Goal: Task Accomplishment & Management: Complete application form

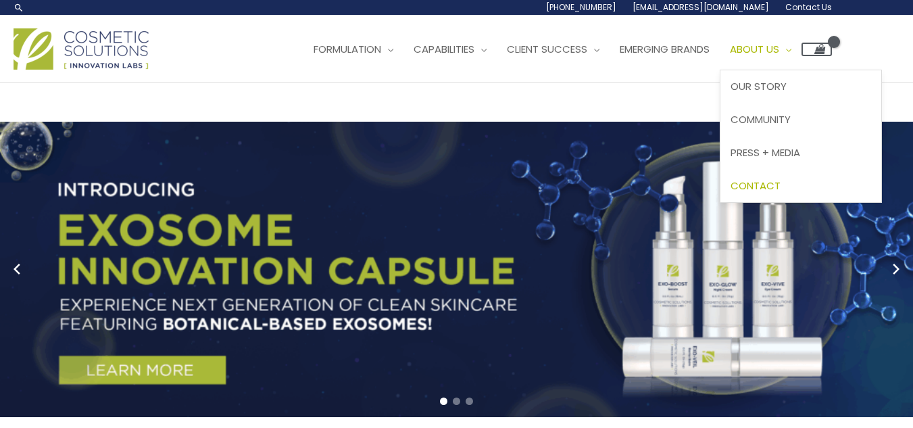
click at [781, 183] on span "Contact" at bounding box center [756, 185] width 50 height 14
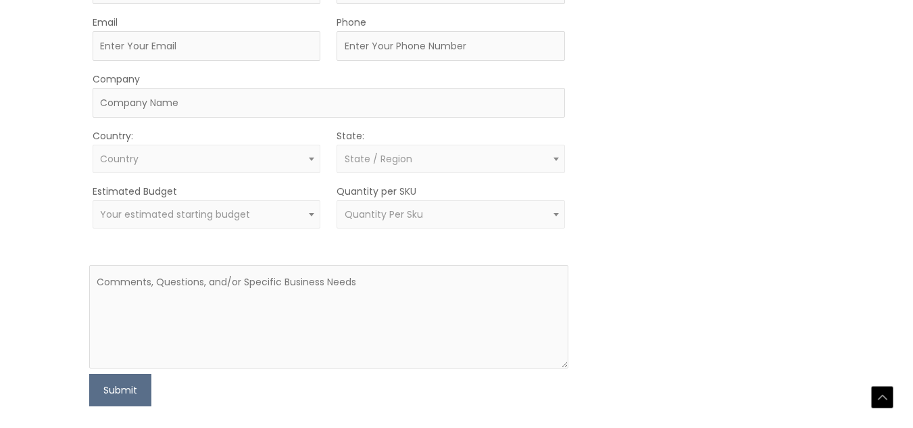
scroll to position [473, 0]
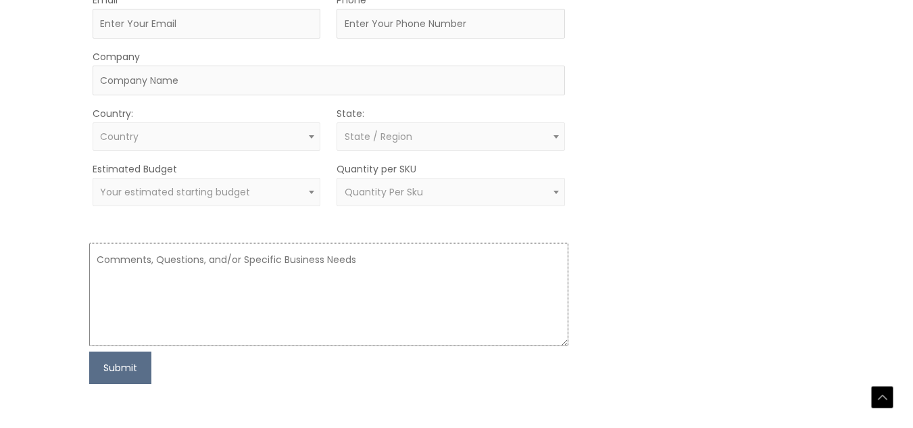
click at [214, 306] on textarea at bounding box center [328, 294] width 479 height 103
paste textarea "Good day, My name is Jodene Louw, and I have just been hired to research the Pr…"
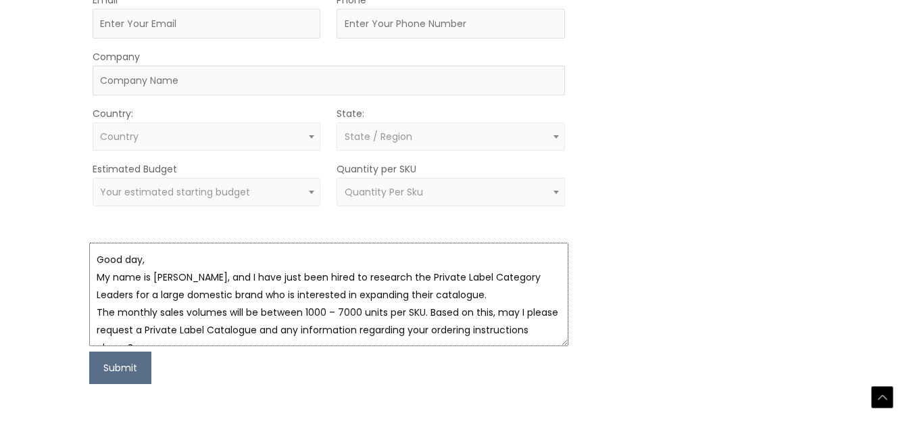
type textarea "Good day, My name is Jodene Louw, and I have just been hired to research the Pr…"
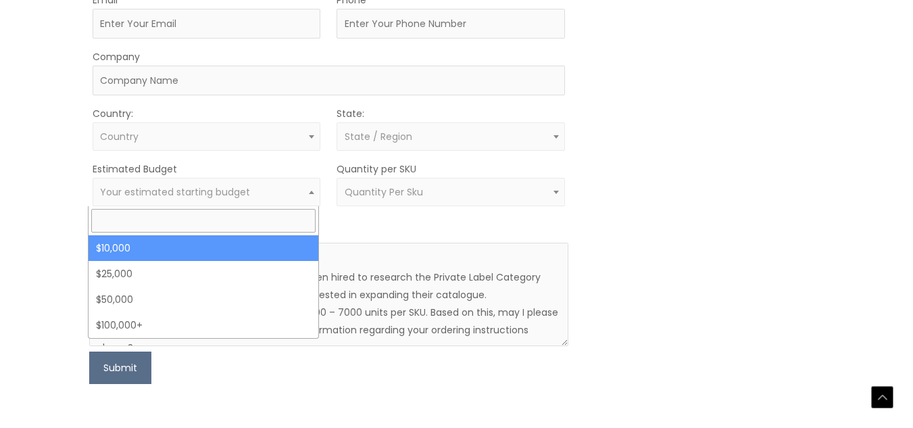
click at [189, 190] on span "Your estimated starting budget" at bounding box center [175, 192] width 150 height 14
select select "10000"
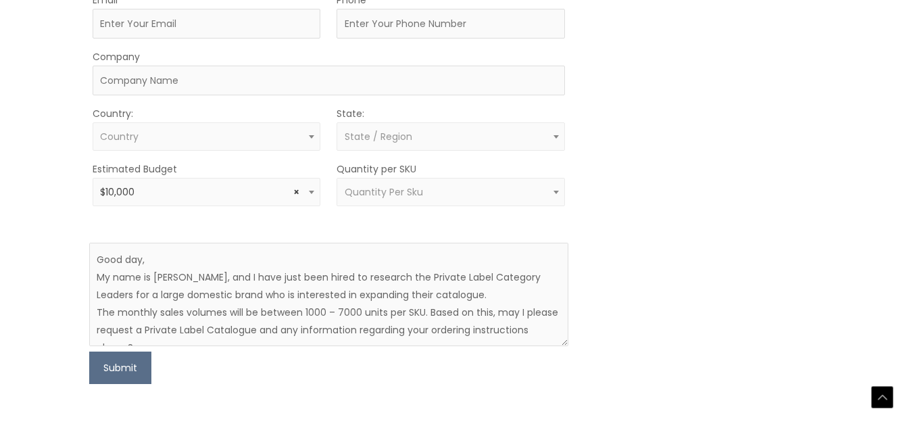
click at [262, 143] on span "Country" at bounding box center [206, 136] width 213 height 13
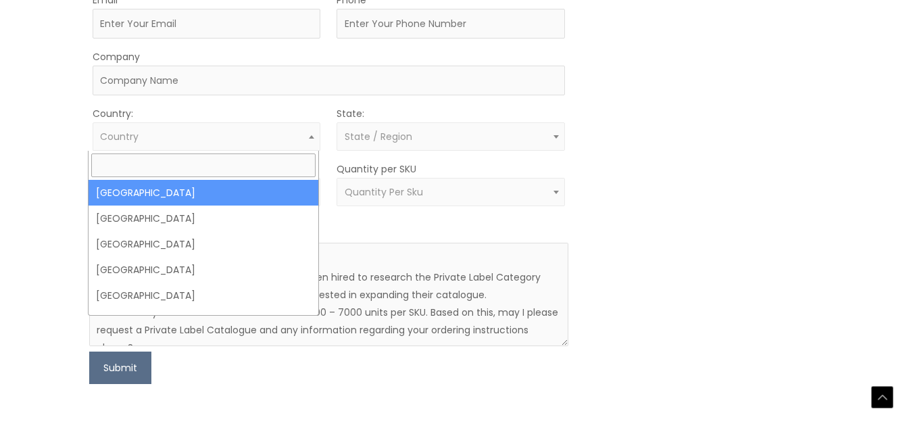
select select "United States"
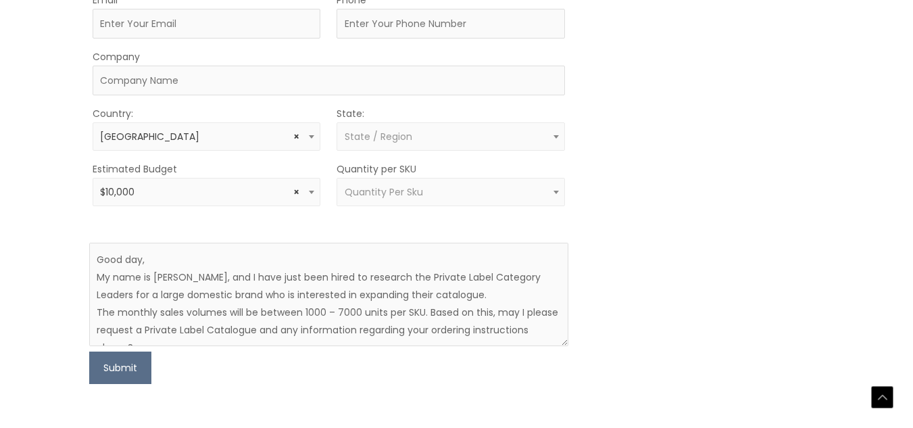
click at [403, 143] on span "State / Region" at bounding box center [379, 137] width 68 height 14
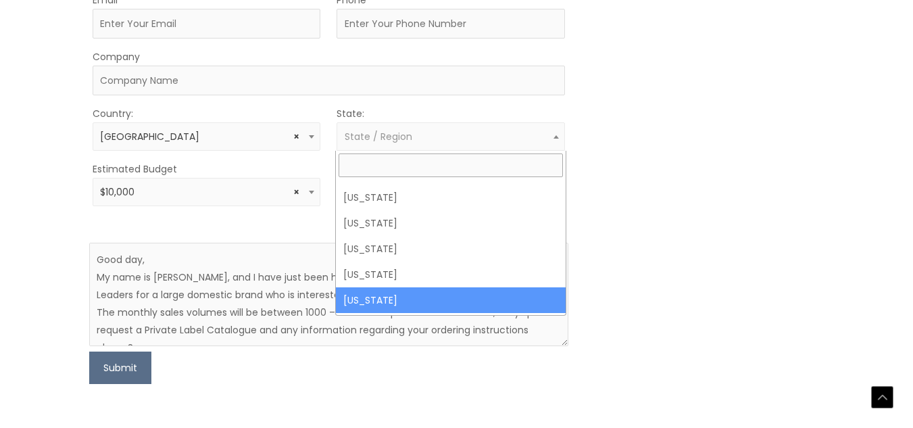
scroll to position [406, 0]
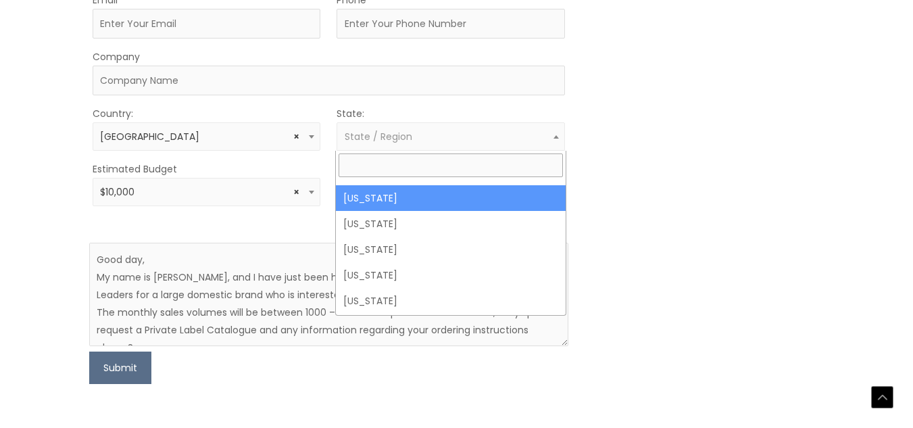
select select "Illinois"
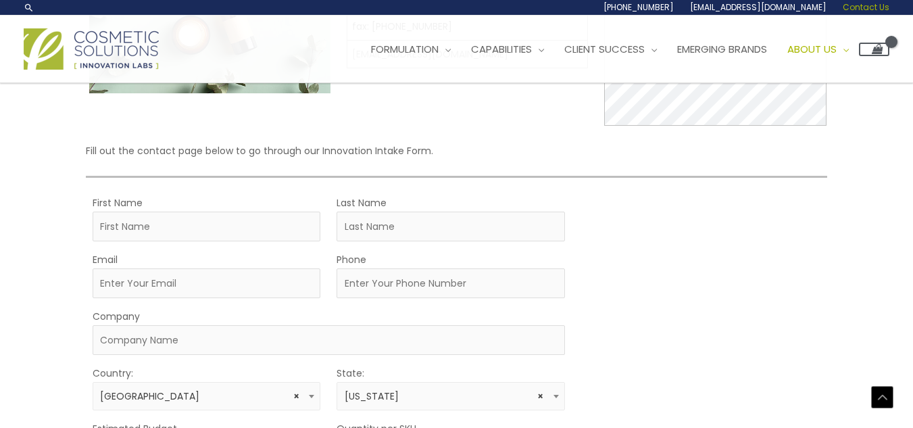
scroll to position [203, 0]
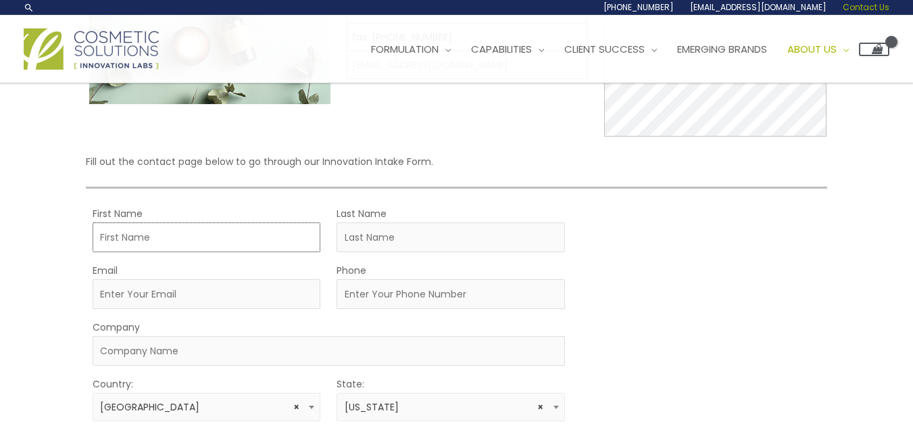
click at [293, 230] on input "First Name" at bounding box center [207, 237] width 228 height 30
type input "Jodene"
drag, startPoint x: 422, startPoint y: 241, endPoint x: 430, endPoint y: 239, distance: 8.5
click at [422, 241] on input "Last Name" at bounding box center [451, 237] width 228 height 30
type input "Louw"
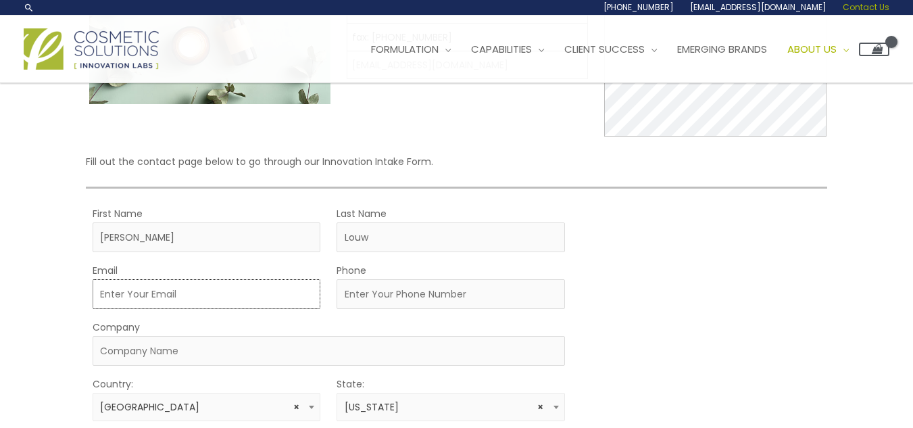
click at [248, 299] on input "Email" at bounding box center [207, 294] width 228 height 30
type input "[EMAIL_ADDRESS][DOMAIN_NAME]"
click at [407, 301] on input "Phone" at bounding box center [451, 294] width 228 height 30
click at [385, 295] on input "Phone" at bounding box center [451, 294] width 228 height 30
type input "0825786846"
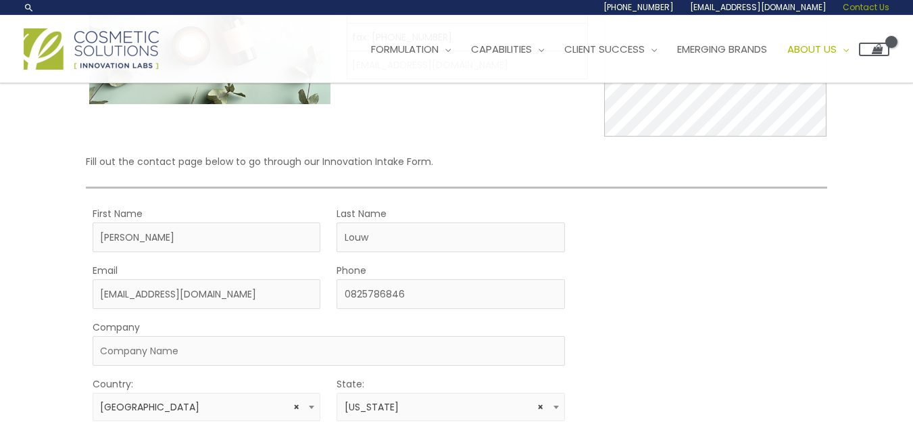
select select "South Africa"
select select
click at [349, 290] on input "0825786846" at bounding box center [451, 294] width 228 height 30
type input "+27825786846"
click at [222, 351] on input "Company" at bounding box center [329, 351] width 472 height 30
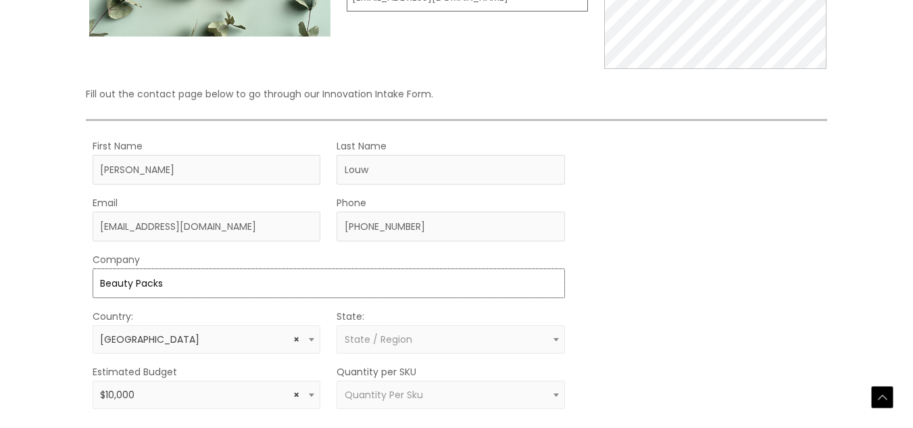
scroll to position [338, 0]
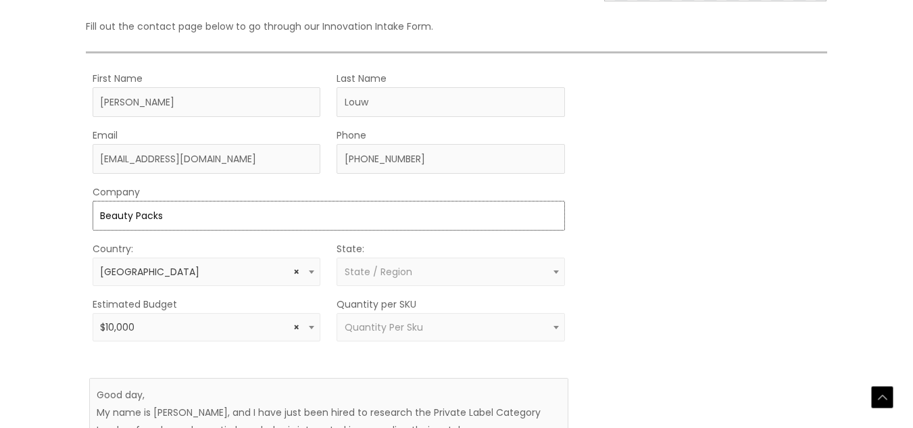
click at [93, 212] on input "Beauty Packs" at bounding box center [329, 216] width 472 height 30
type input "Nutra & Beauty Packs"
click at [435, 276] on span "State / Region" at bounding box center [451, 272] width 213 height 13
type input "illonis"
click at [730, 214] on div "MOQ TRIGGER STEP 2 TRIGGER" at bounding box center [705, 294] width 240 height 449
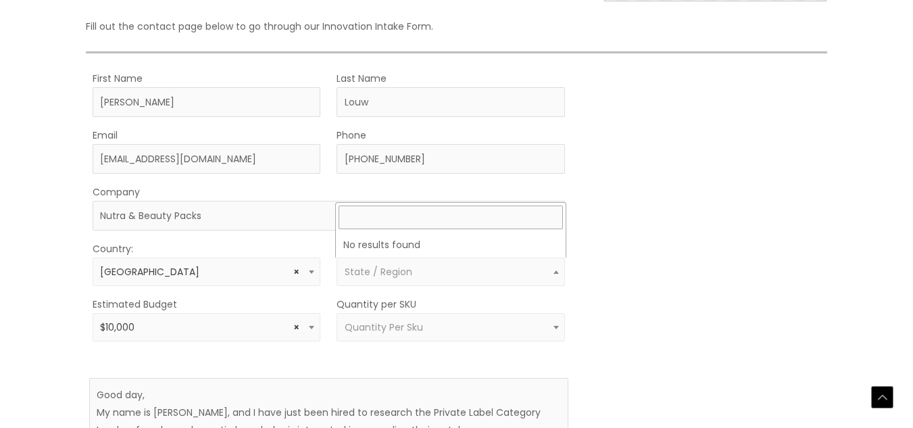
click at [406, 272] on span "State / Region" at bounding box center [379, 272] width 68 height 14
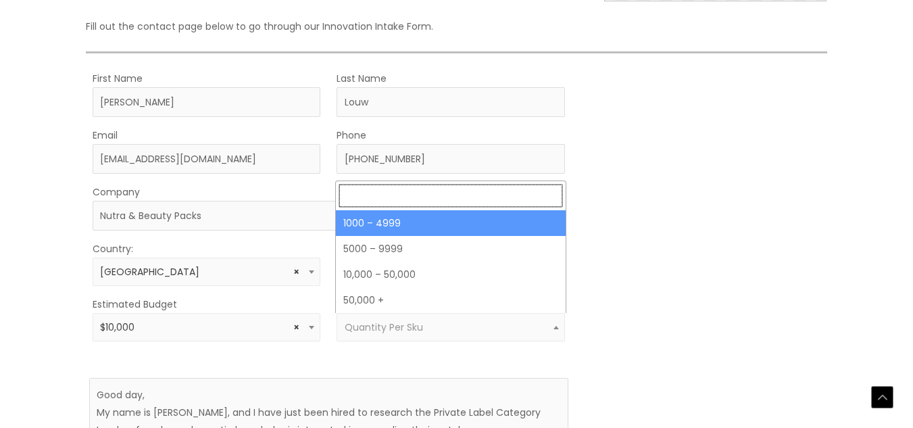
click at [395, 324] on span "Quantity Per Sku" at bounding box center [384, 327] width 78 height 14
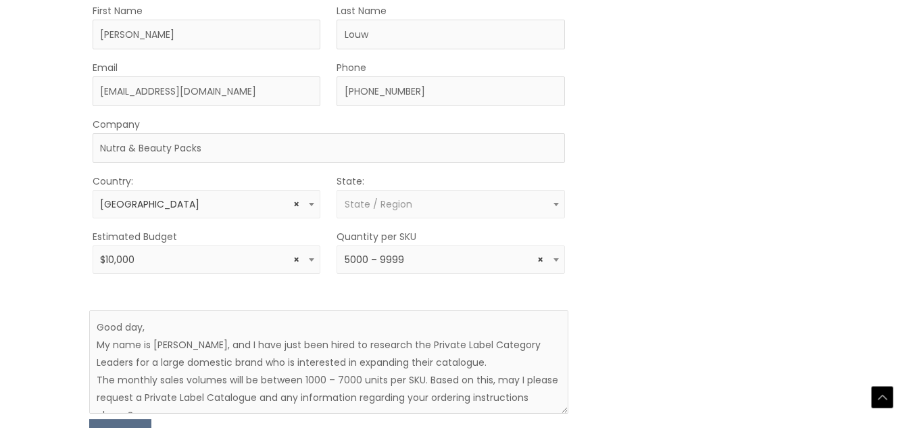
scroll to position [473, 0]
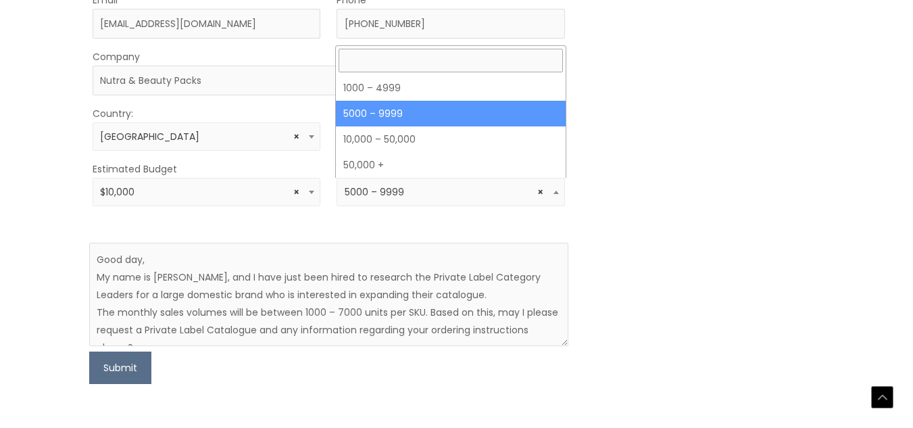
click at [424, 192] on span "× 5000 – 9999" at bounding box center [451, 192] width 213 height 13
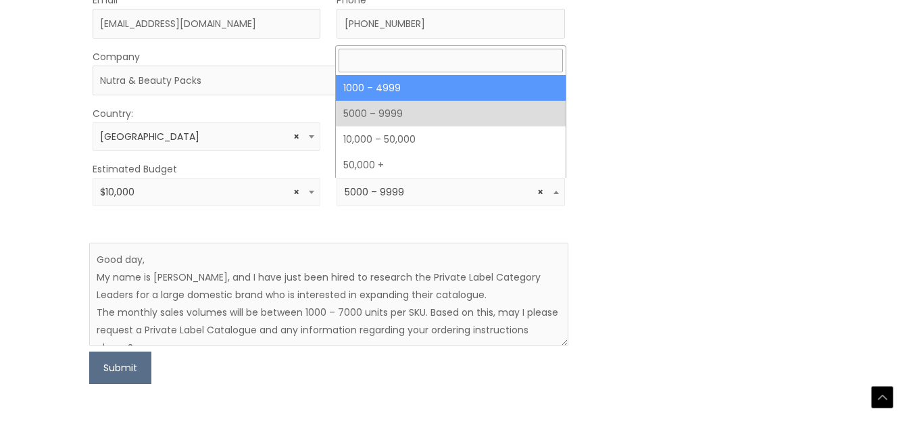
select select "10"
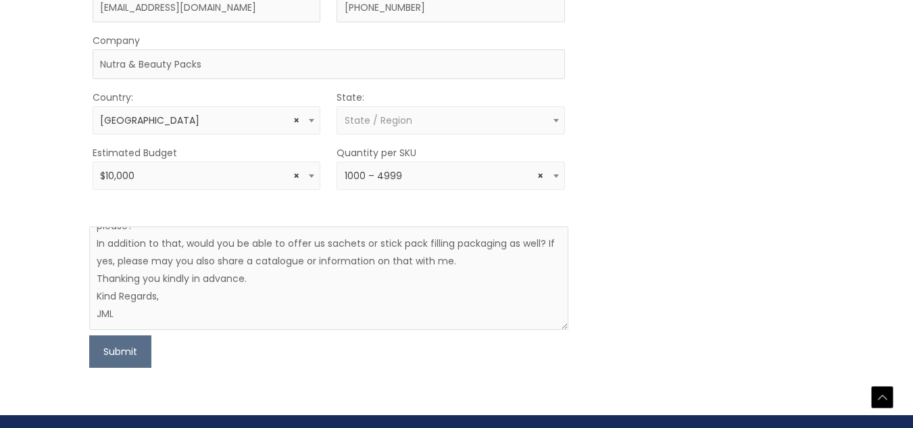
scroll to position [541, 0]
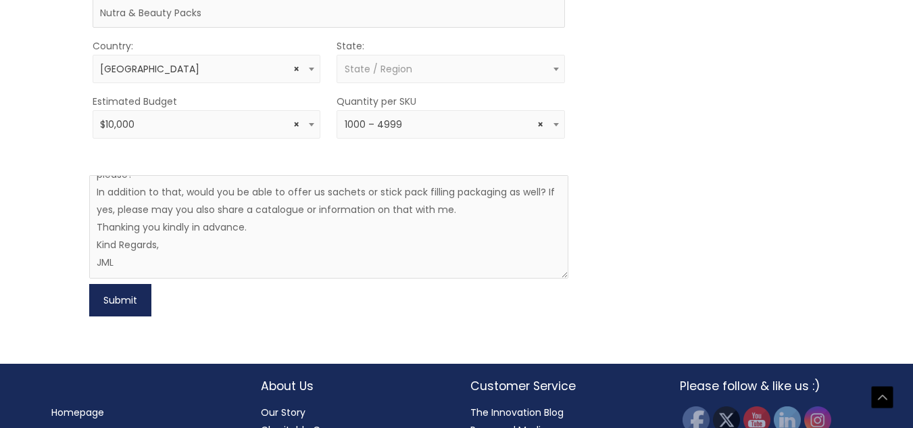
click at [137, 307] on button "Submit" at bounding box center [120, 300] width 62 height 32
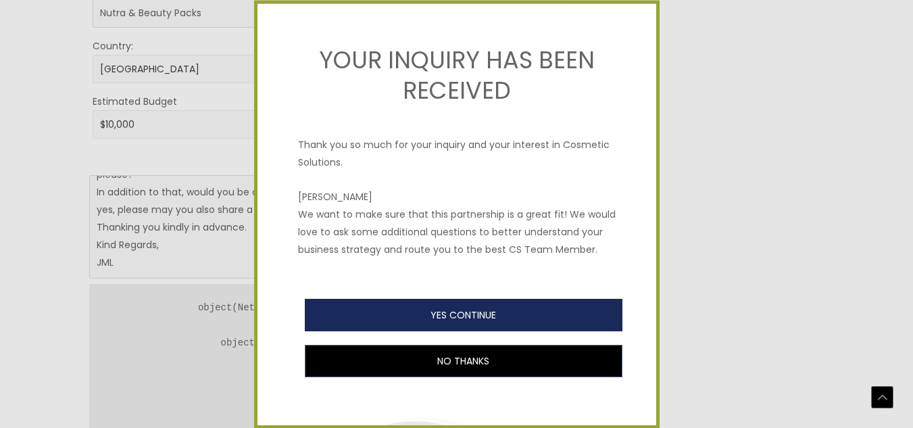
click at [472, 331] on button "YES CONTINUE" at bounding box center [464, 315] width 318 height 32
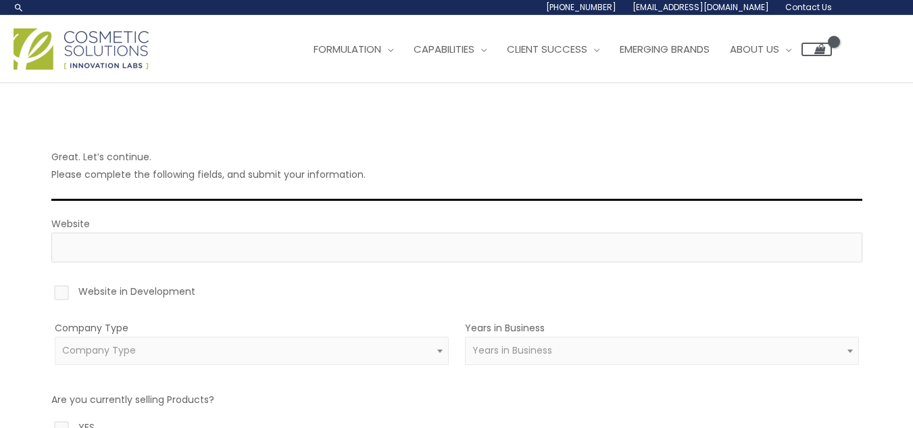
drag, startPoint x: 258, startPoint y: 226, endPoint x: 259, endPoint y: 243, distance: 16.9
click at [259, 243] on input "Website" at bounding box center [456, 247] width 811 height 30
